Goal: Find specific page/section: Find specific page/section

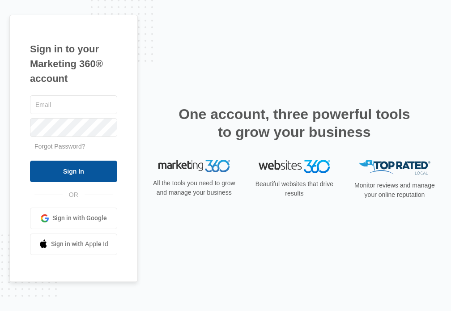
type input "[PERSON_NAME][EMAIL_ADDRESS][DOMAIN_NAME]"
click at [72, 175] on input "Sign In" at bounding box center [73, 170] width 87 height 21
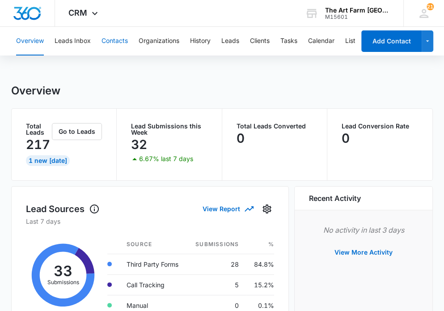
click at [109, 39] on button "Contacts" at bounding box center [114, 41] width 26 height 29
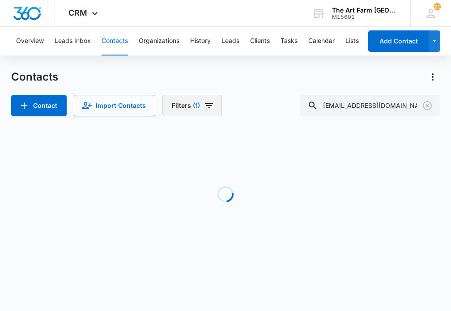
click at [176, 110] on button "Filters (1)" at bounding box center [191, 105] width 59 height 21
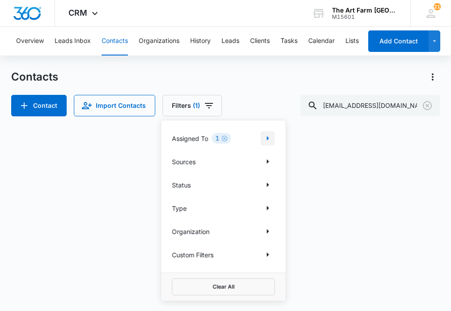
click at [266, 139] on icon "Show Assigned To filters" at bounding box center [267, 138] width 11 height 11
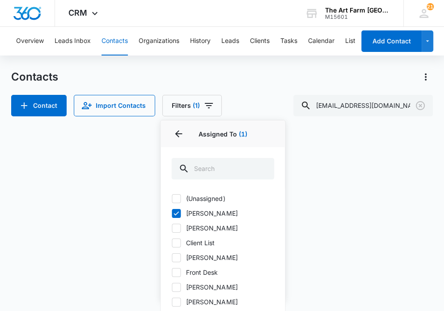
scroll to position [41, 0]
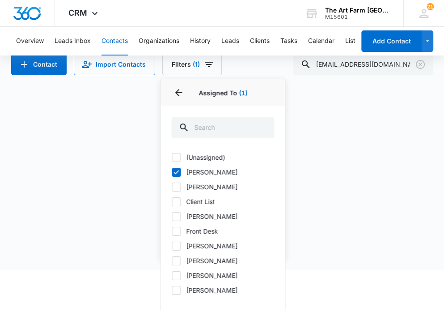
click at [177, 231] on icon at bounding box center [175, 231] width 5 height 4
click at [172, 231] on input "Front Desk" at bounding box center [171, 231] width 0 height 0
checkbox input "true"
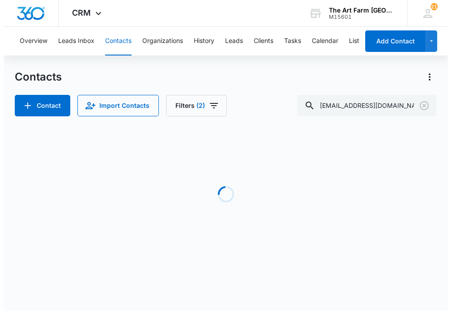
scroll to position [0, 0]
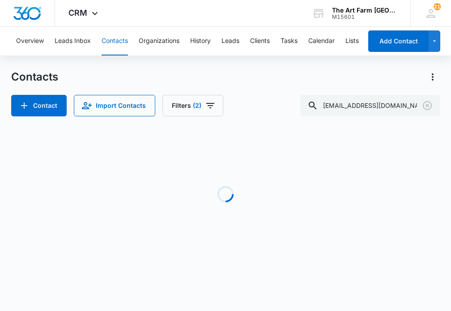
click at [296, 207] on div "Loading" at bounding box center [225, 194] width 428 height 134
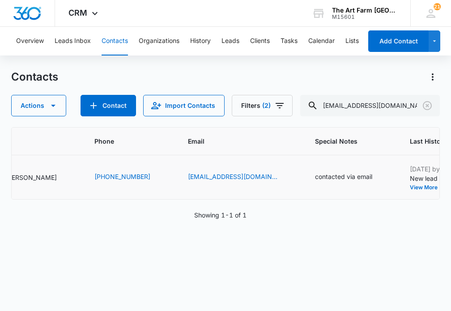
scroll to position [0, 114]
click at [262, 109] on span "(2)" at bounding box center [266, 105] width 8 height 6
click at [429, 108] on icon "Clear" at bounding box center [427, 105] width 11 height 11
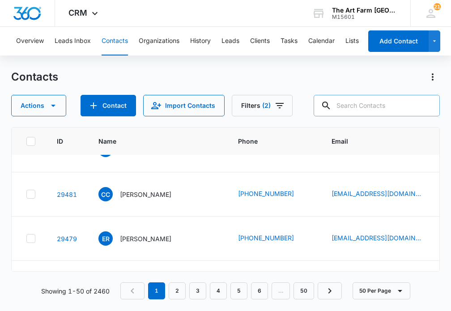
scroll to position [2098, 0]
